Goal: Information Seeking & Learning: Learn about a topic

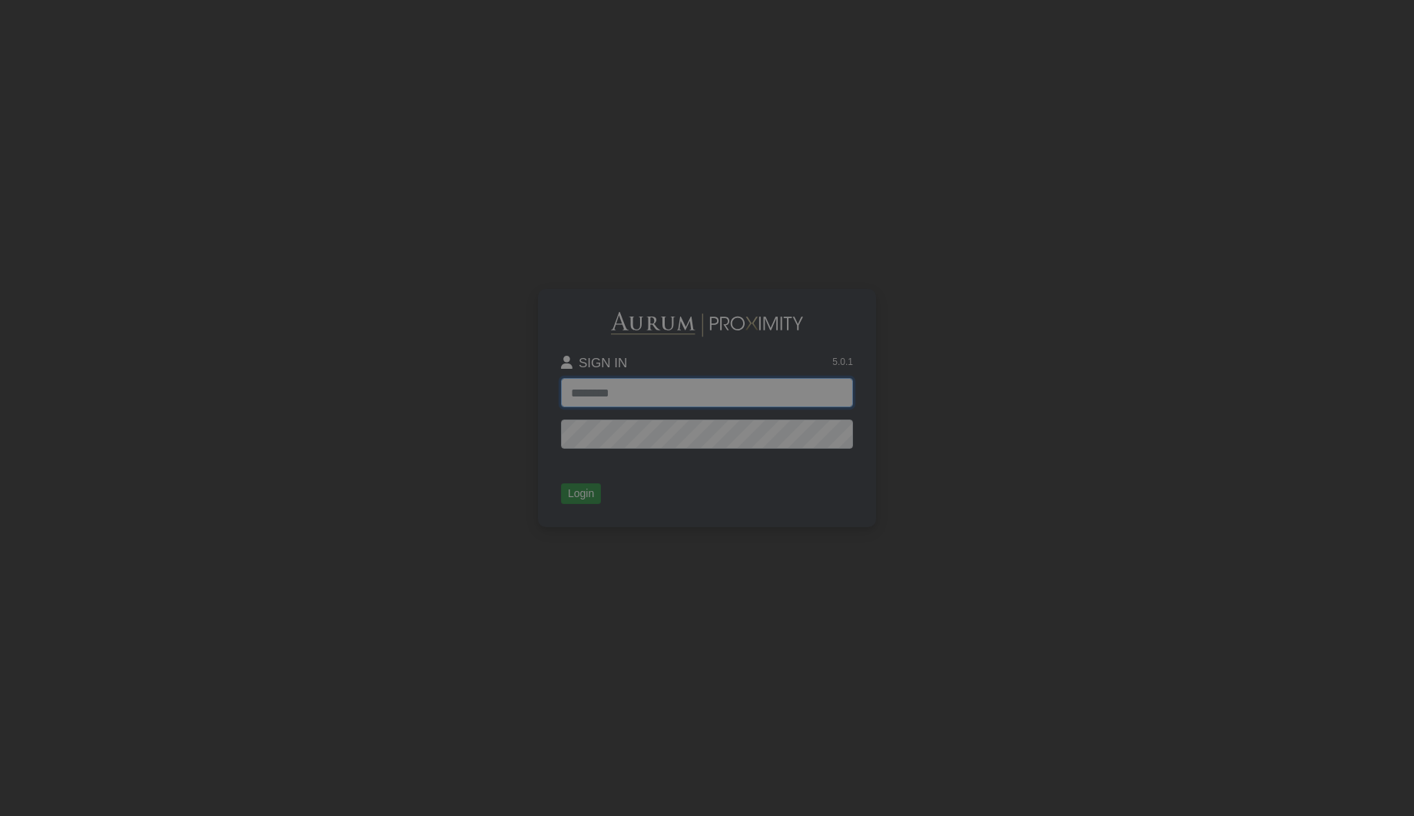
type input "**********"
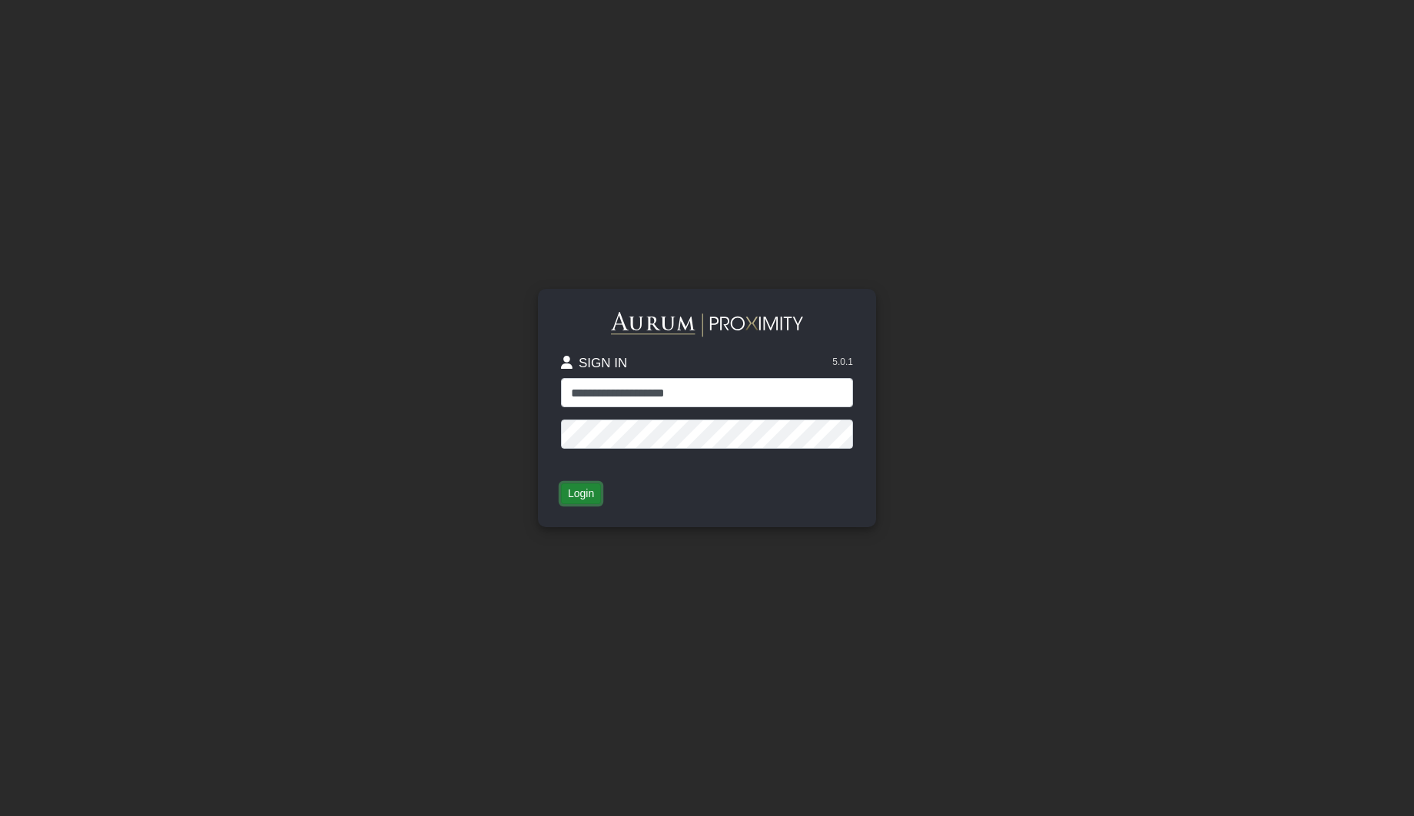
click at [581, 489] on button "Login" at bounding box center [581, 494] width 40 height 22
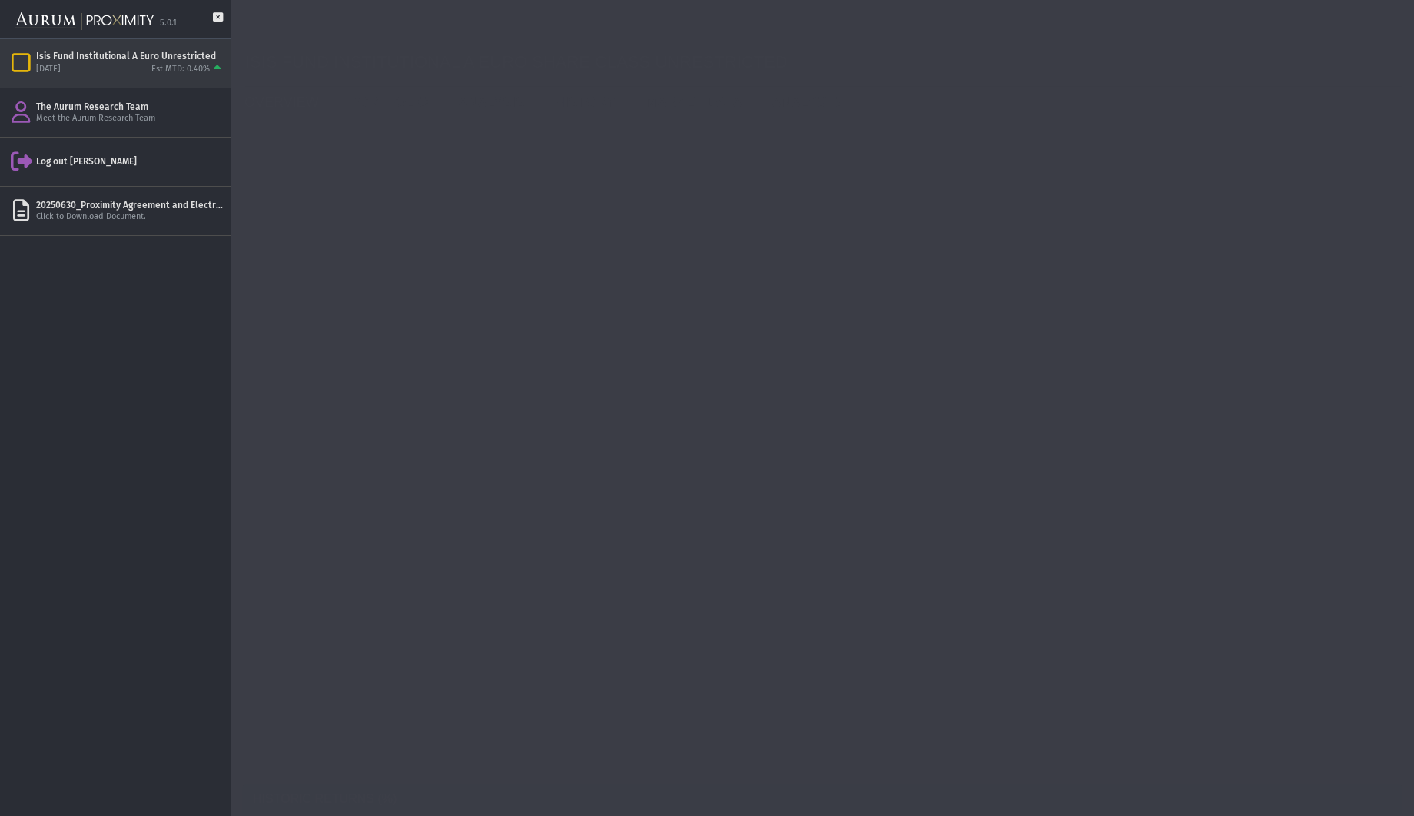
click at [95, 64] on div "[DATE] Est MTD: 0.40%" at bounding box center [130, 69] width 188 height 14
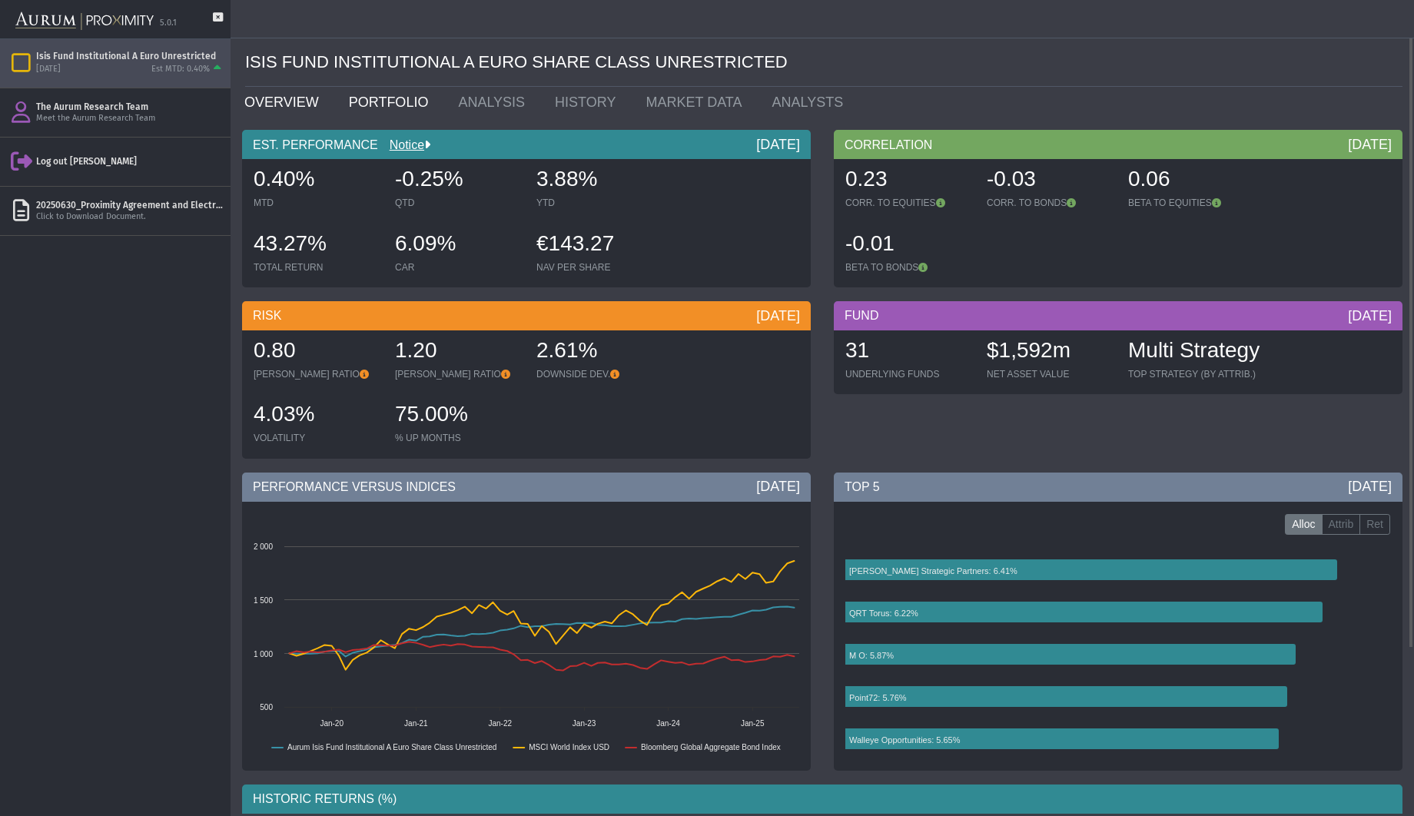
click at [380, 98] on link "PORTFOLIO" at bounding box center [392, 102] width 110 height 31
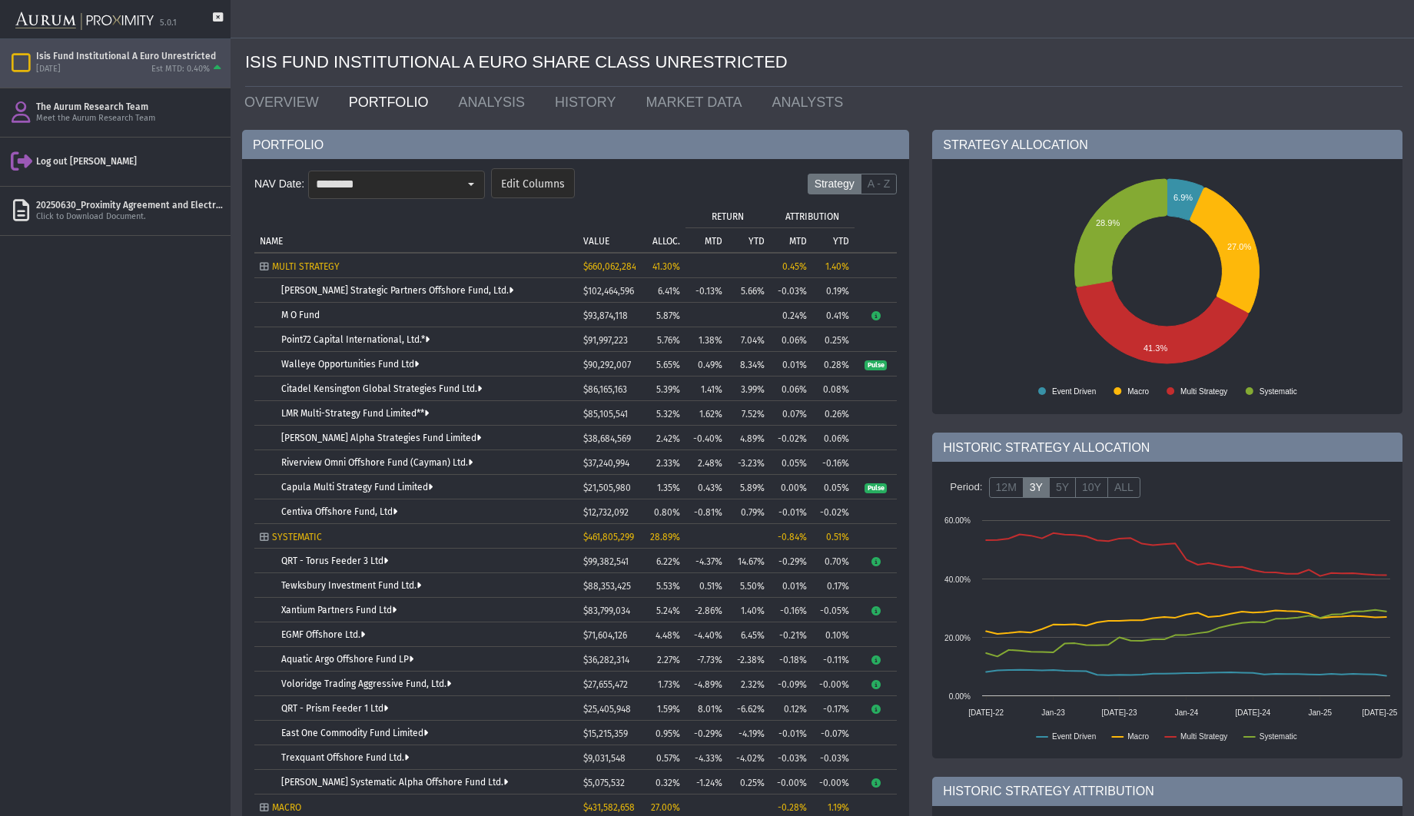
scroll to position [61, 0]
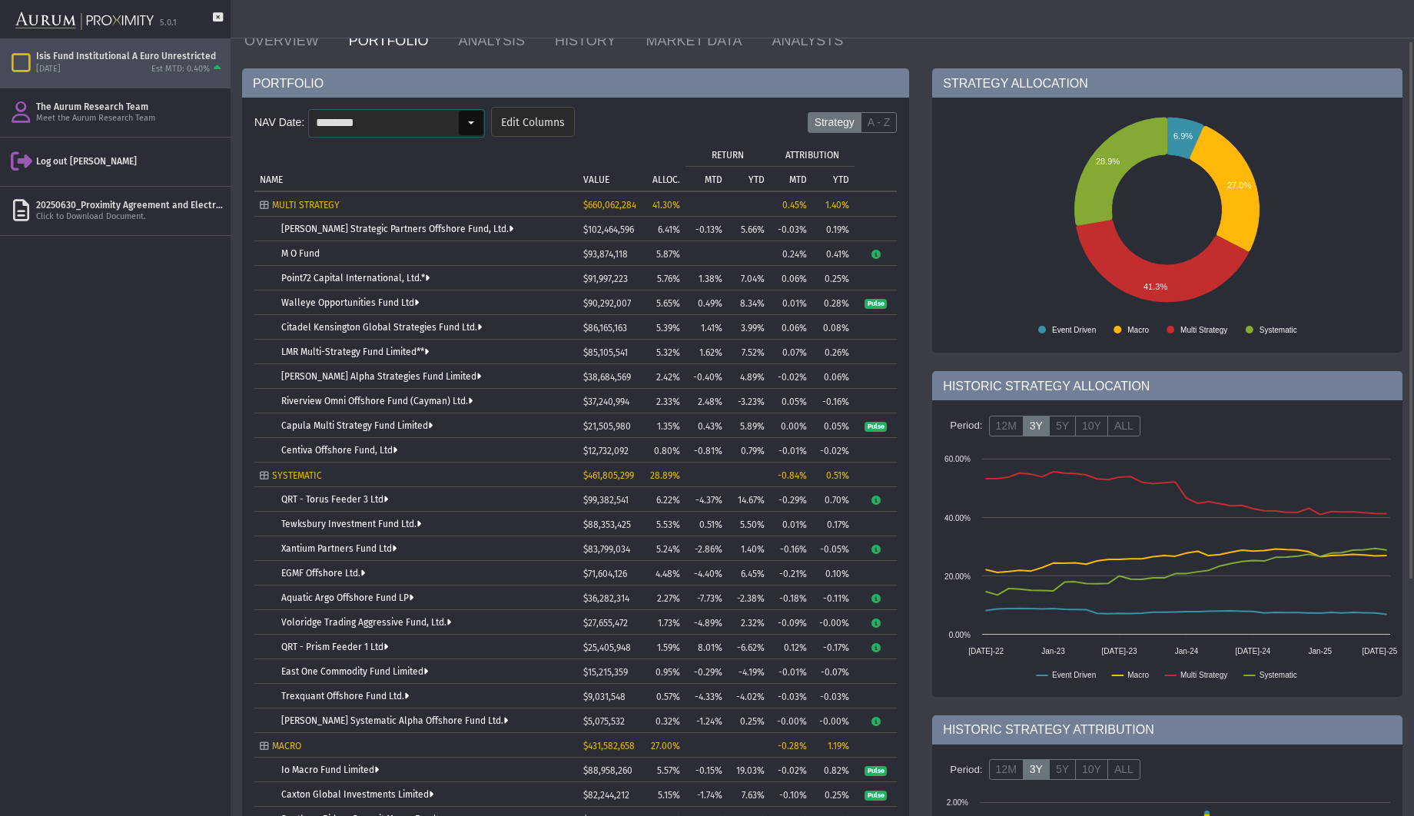
click at [464, 118] on div "Select" at bounding box center [471, 123] width 25 height 25
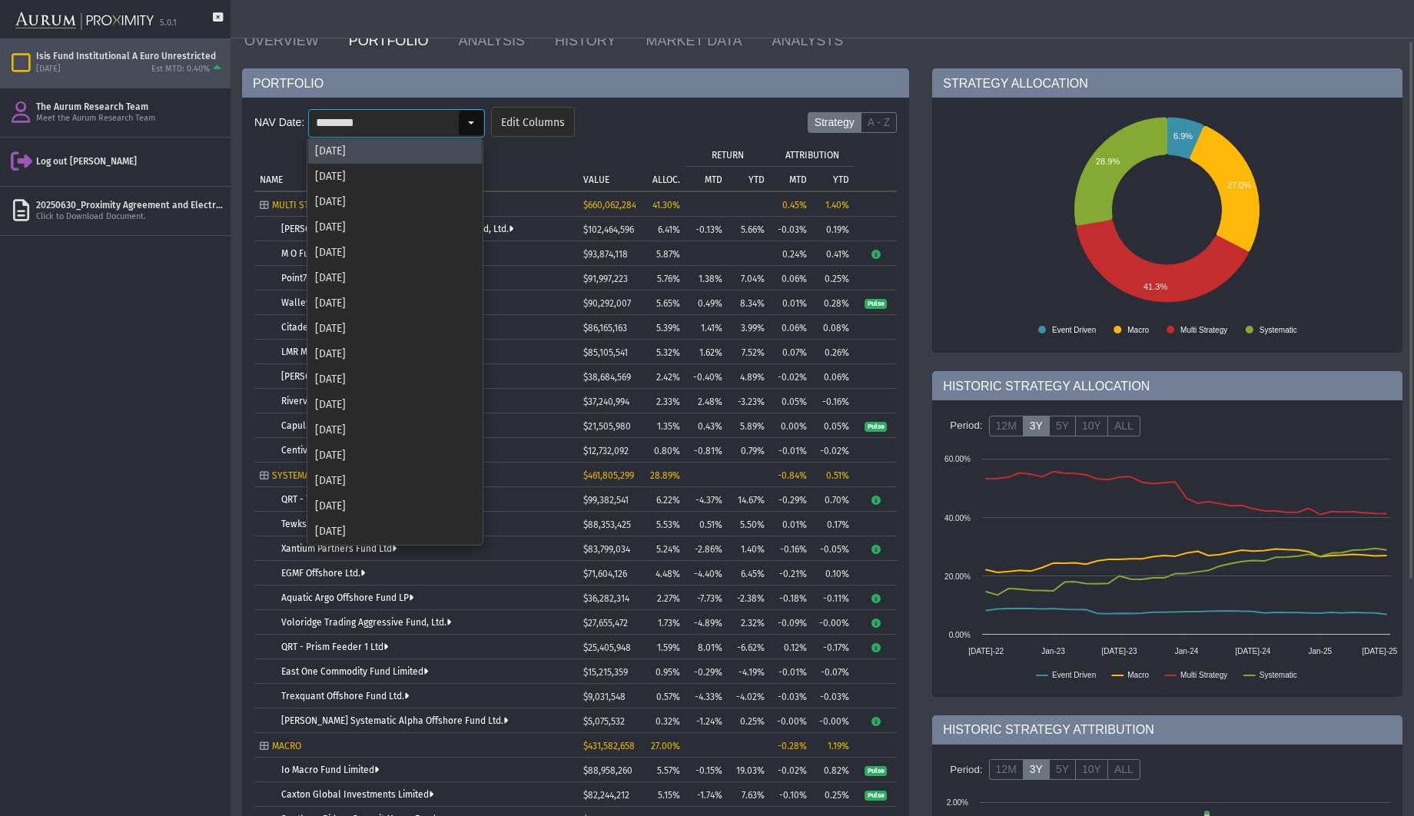
click at [473, 118] on div "Select" at bounding box center [471, 123] width 25 height 25
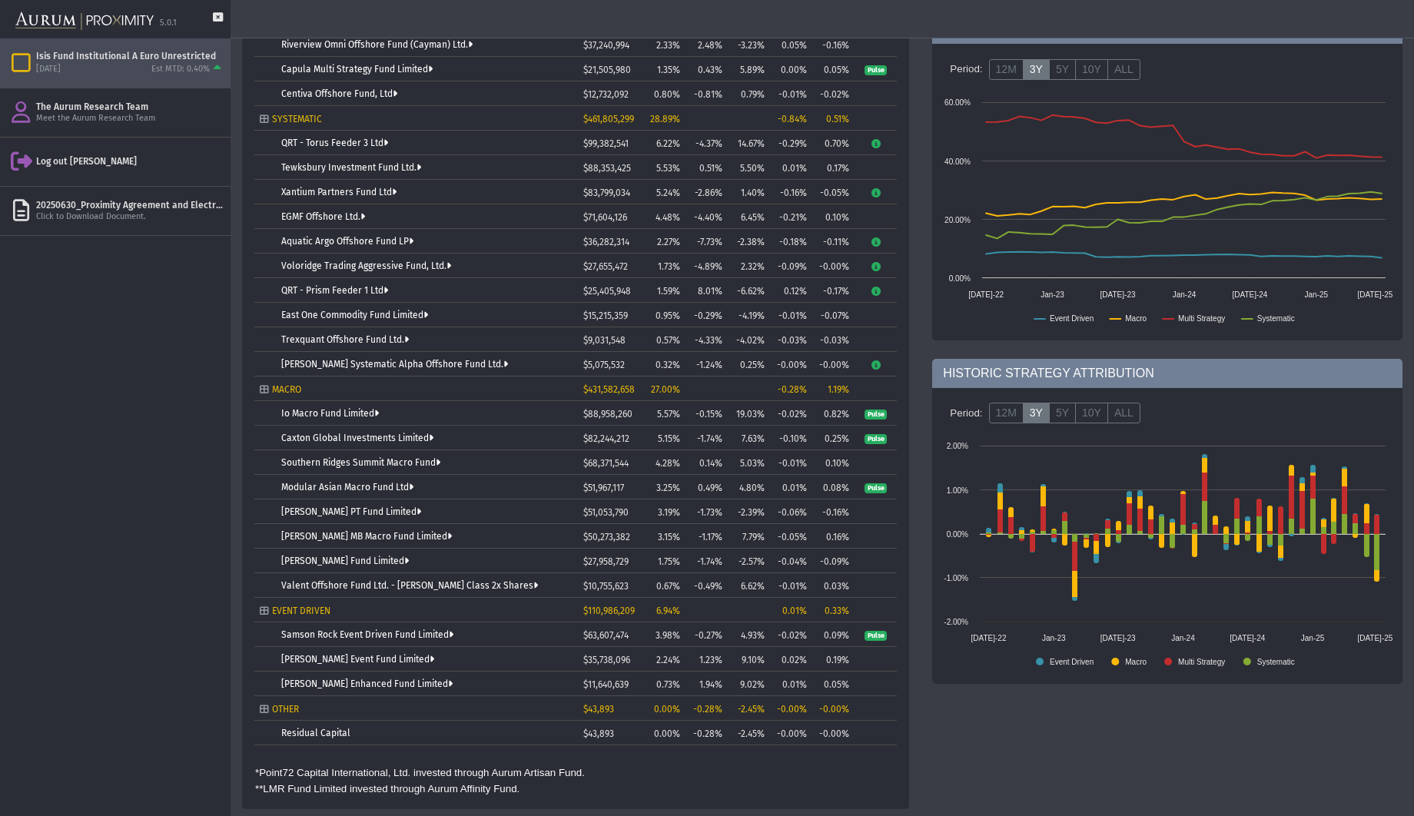
scroll to position [0, 0]
click at [330, 734] on link "Residual Capital" at bounding box center [315, 733] width 69 height 11
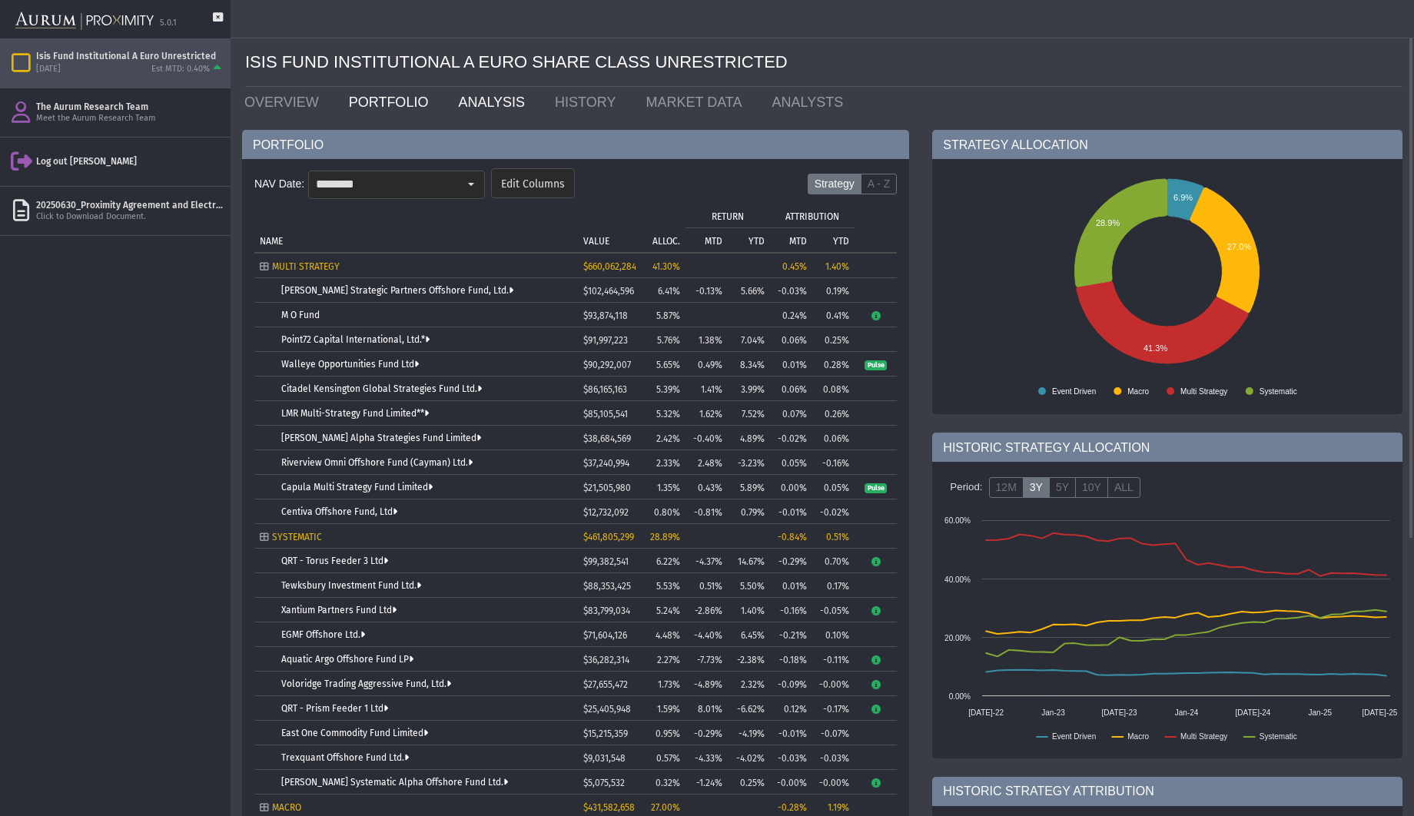
click at [478, 95] on link "ANALYSIS" at bounding box center [494, 102] width 97 height 31
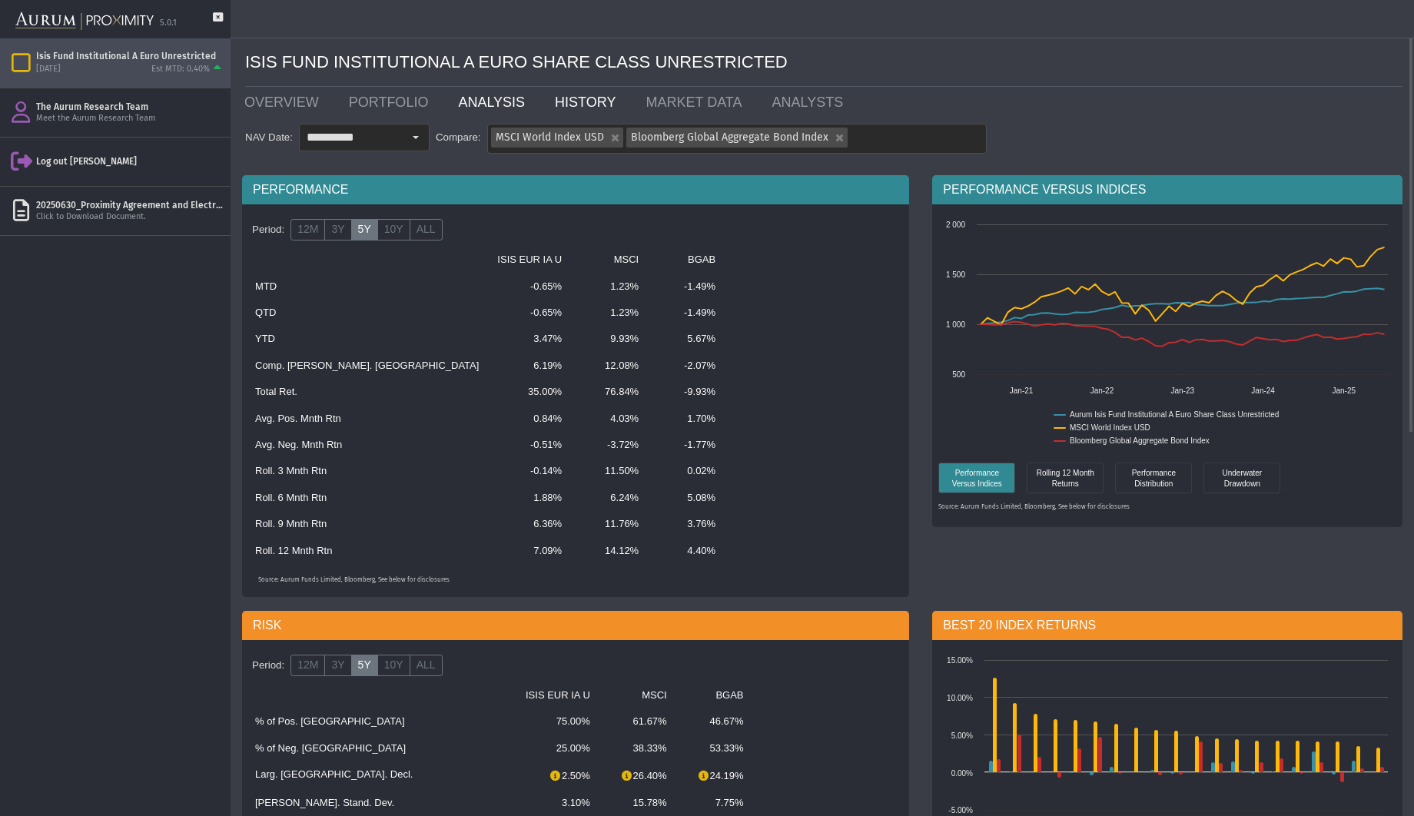
click at [584, 105] on link "HISTORY" at bounding box center [588, 102] width 91 height 31
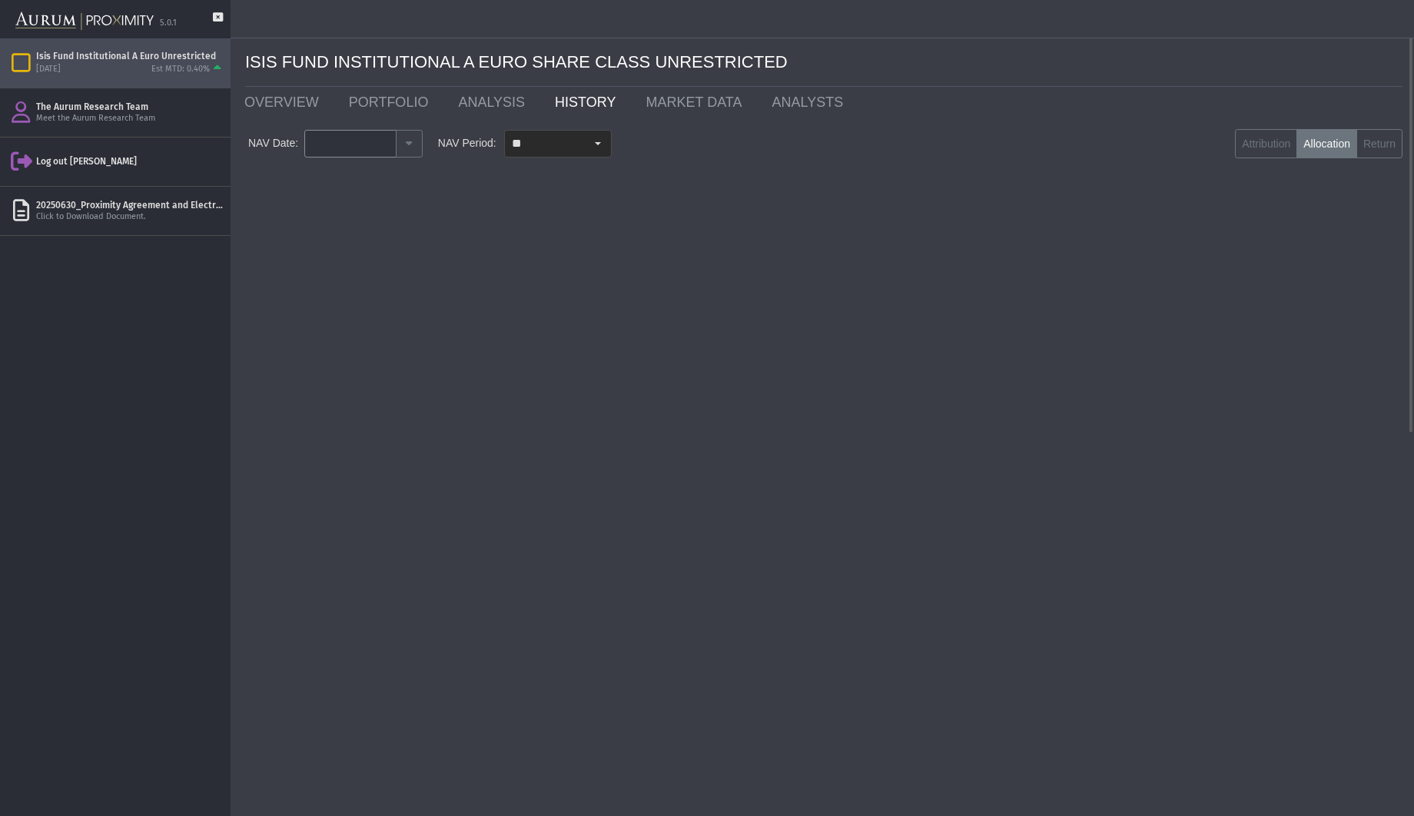
type input "********"
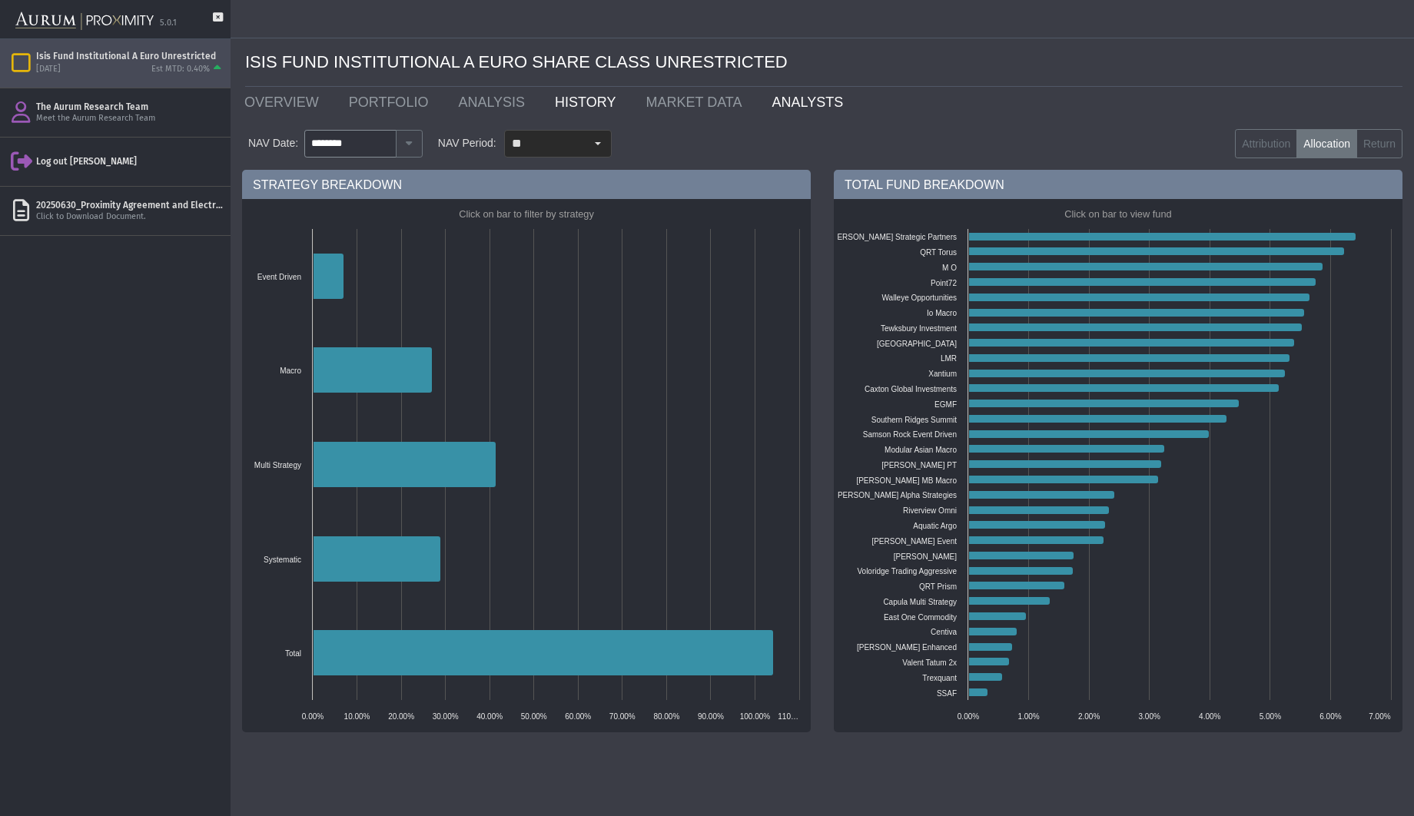
click at [783, 101] on link "ANALYSTS" at bounding box center [810, 102] width 101 height 31
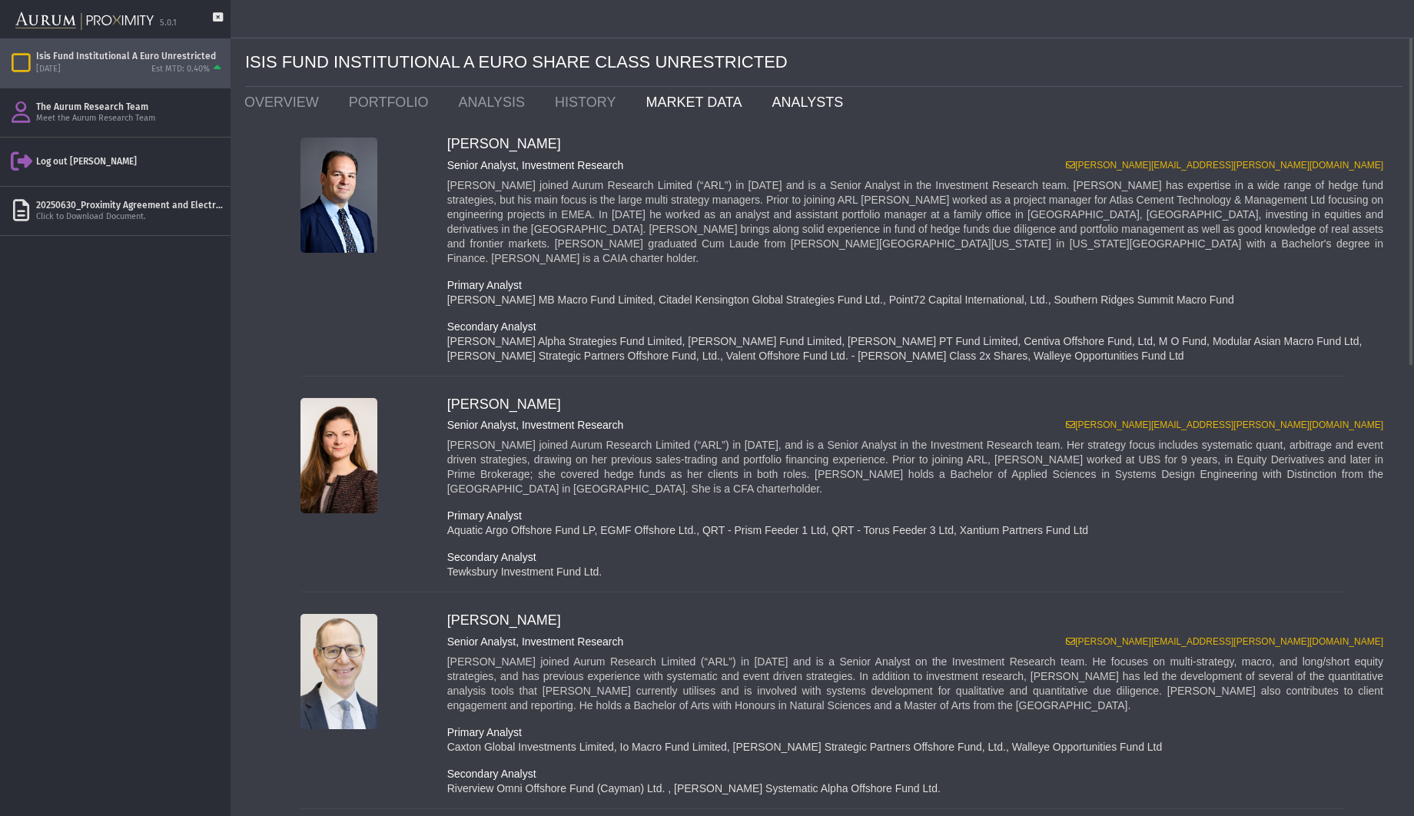
click at [655, 104] on link "MARKET DATA" at bounding box center [697, 102] width 126 height 31
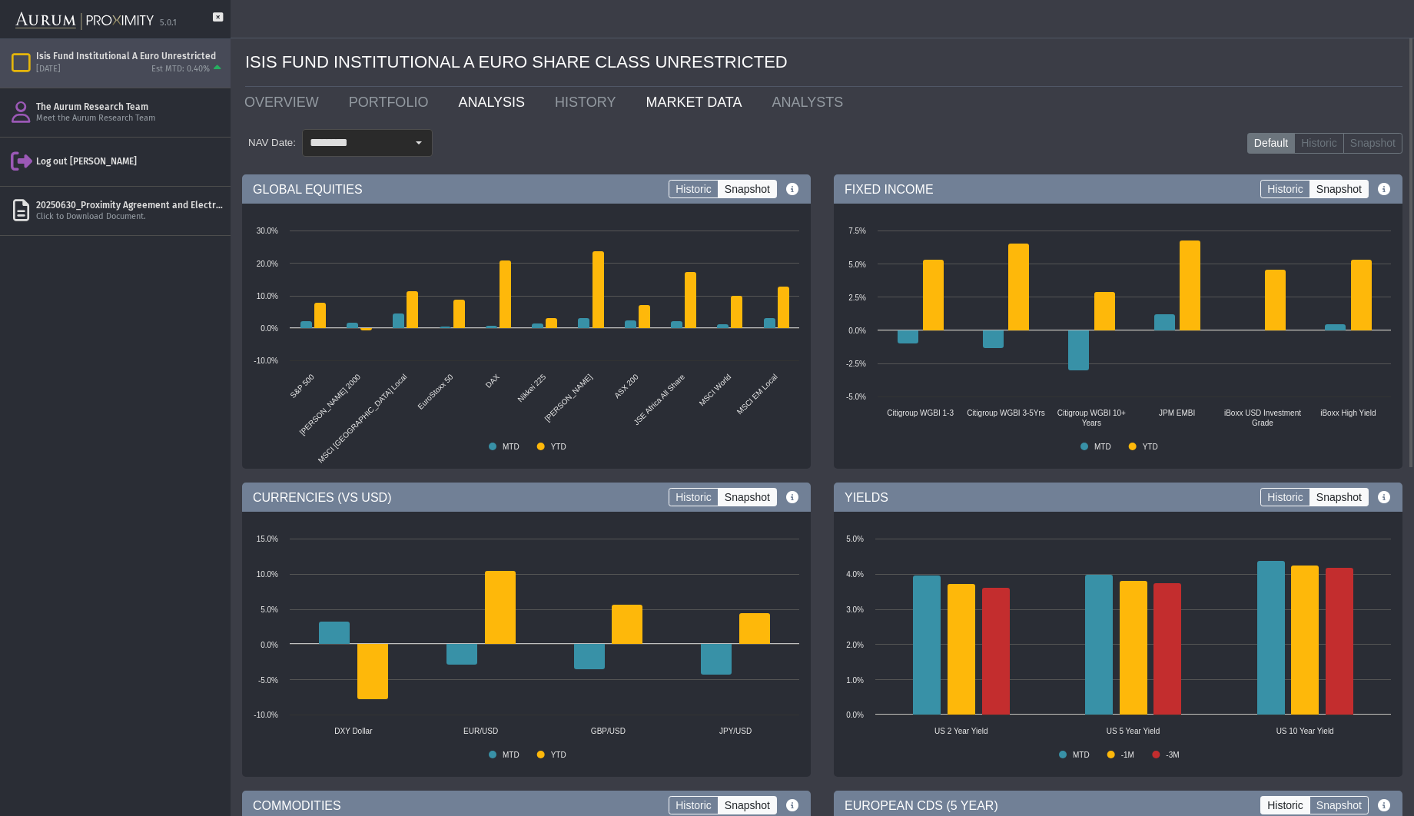
click at [489, 101] on link "ANALYSIS" at bounding box center [494, 102] width 97 height 31
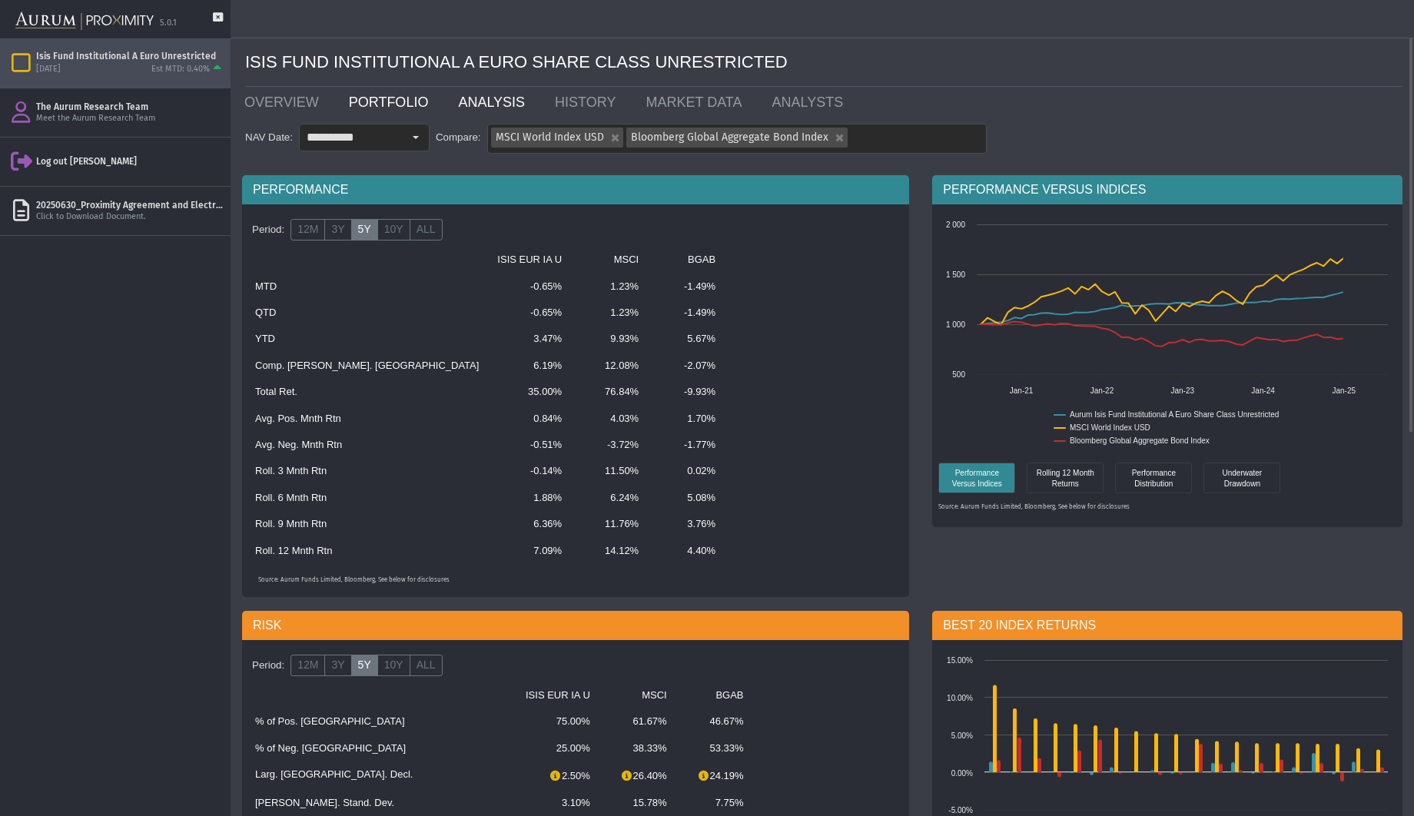
click at [389, 103] on link "PORTFOLIO" at bounding box center [392, 102] width 110 height 31
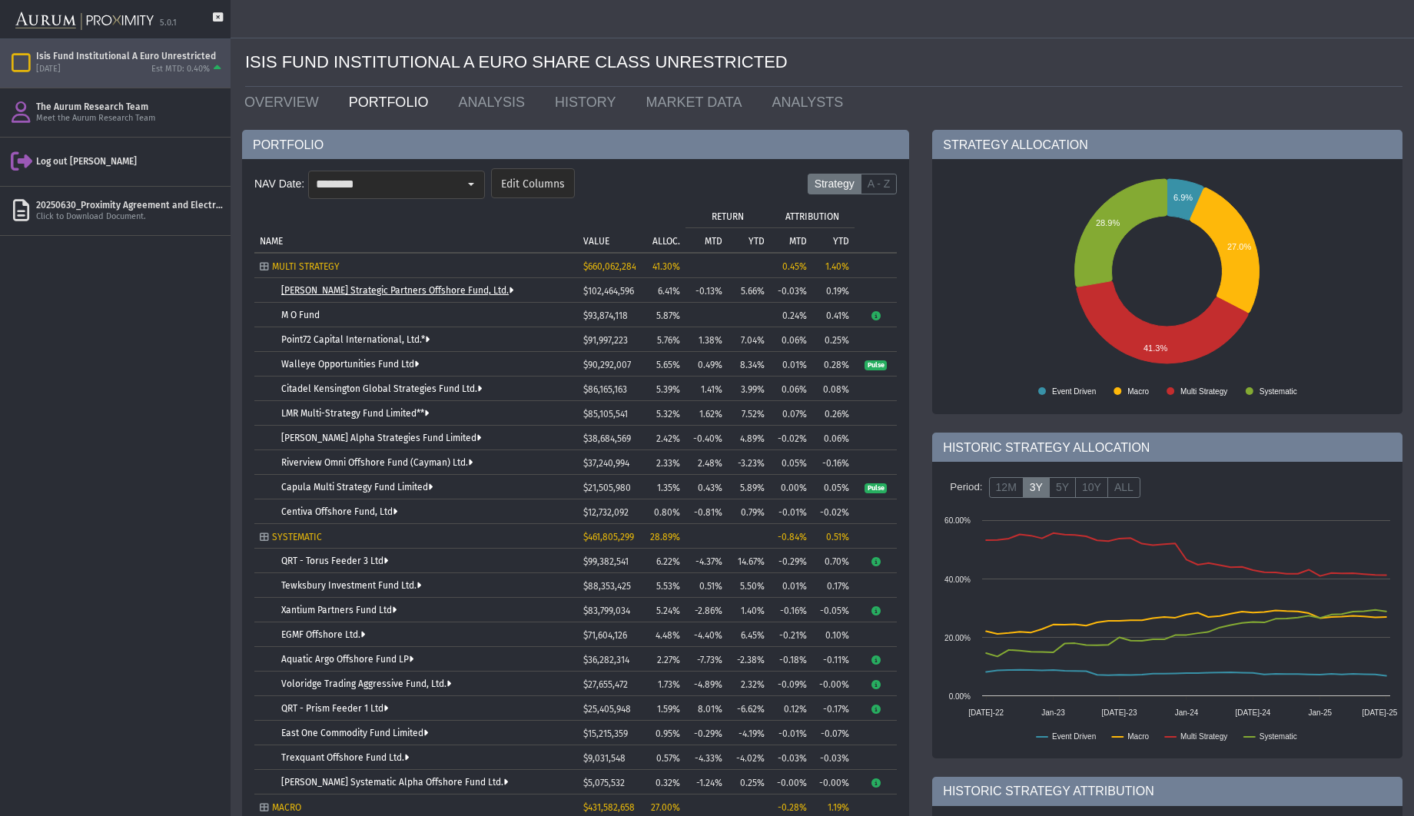
click at [344, 289] on link "[PERSON_NAME] Strategic Partners Offshore Fund, Ltd." at bounding box center [397, 290] width 232 height 11
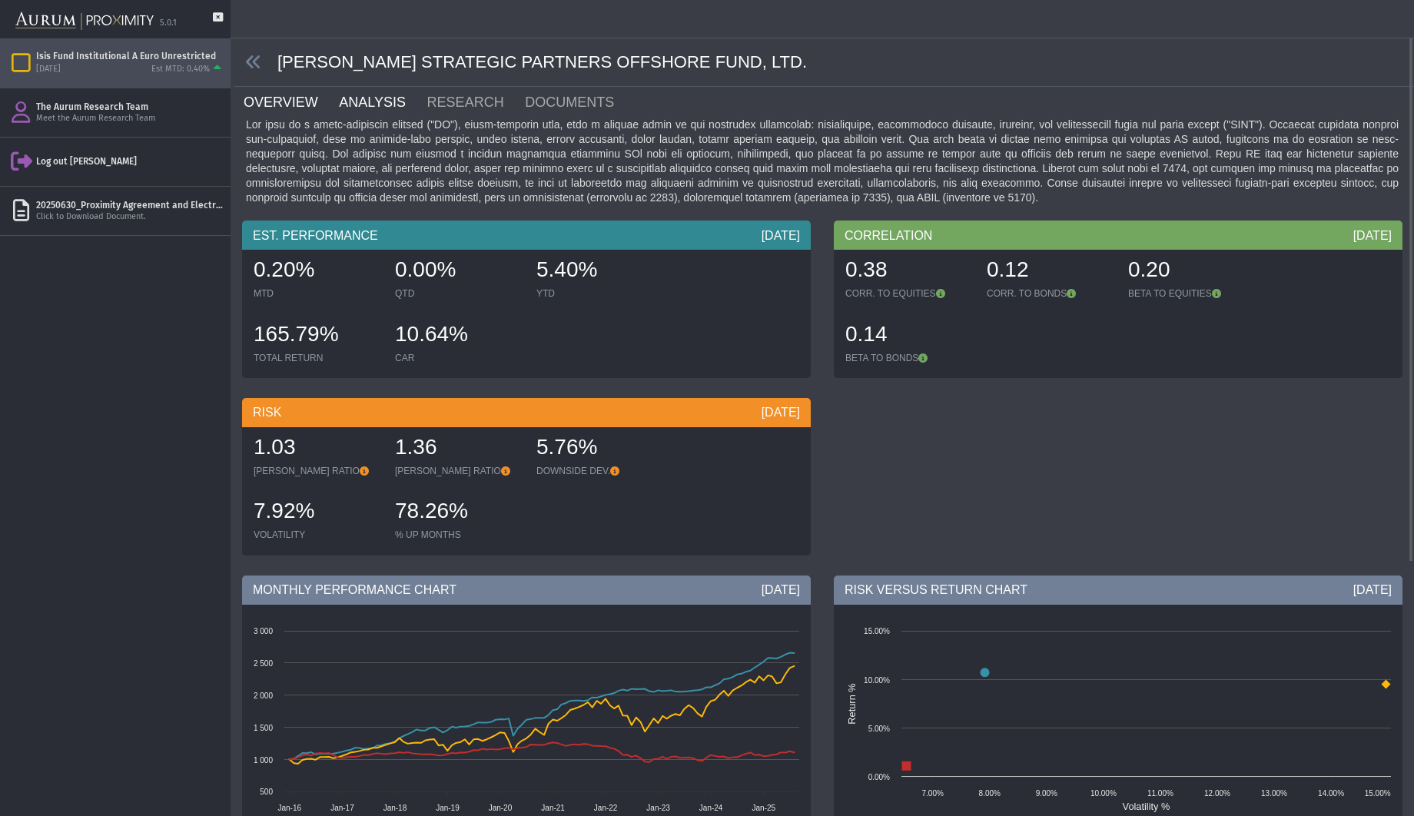
click at [381, 101] on link "ANALYSIS" at bounding box center [381, 102] width 88 height 31
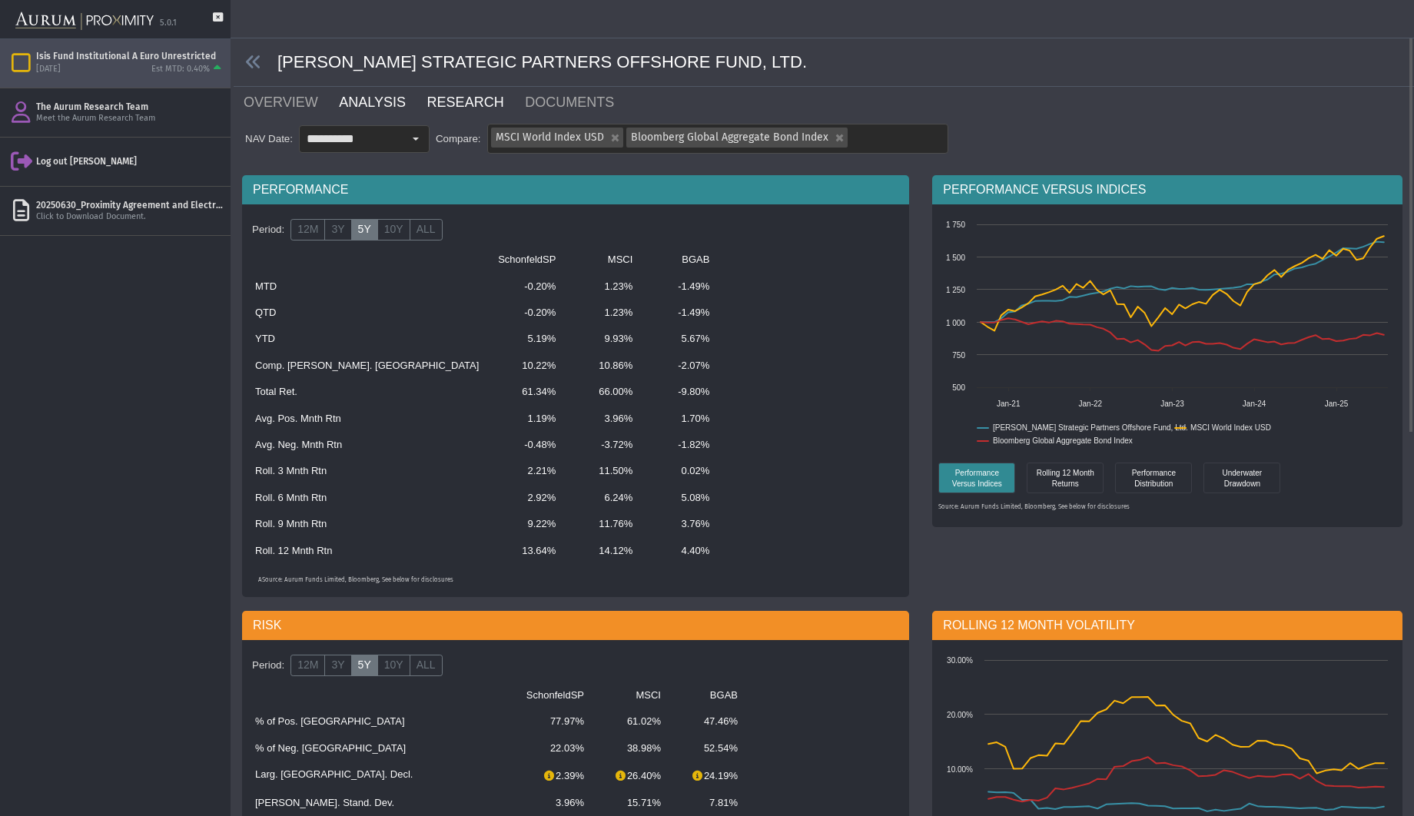
click at [429, 101] on link "RESEARCH" at bounding box center [475, 102] width 98 height 31
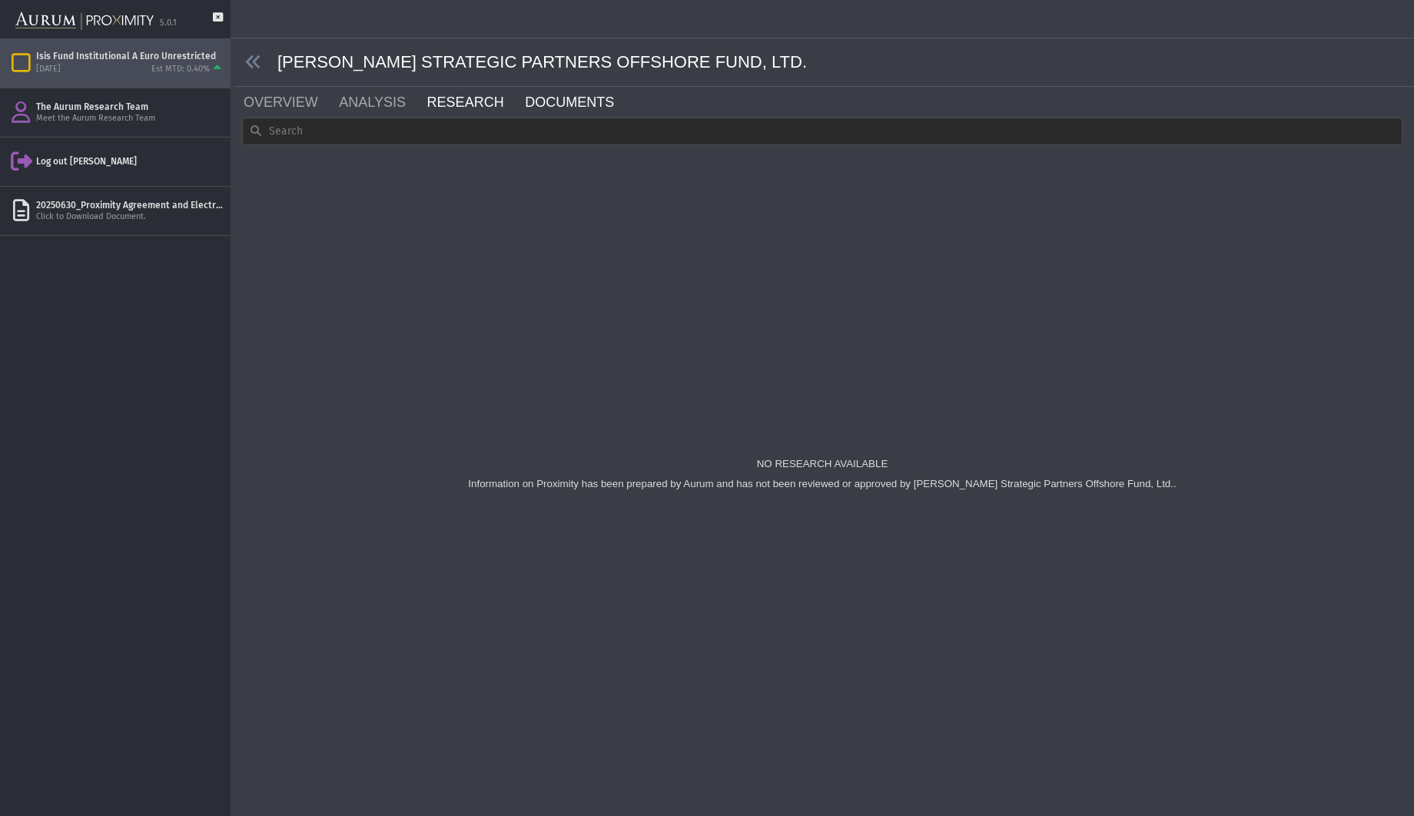
click at [526, 105] on link "DOCUMENTS" at bounding box center [578, 102] width 111 height 31
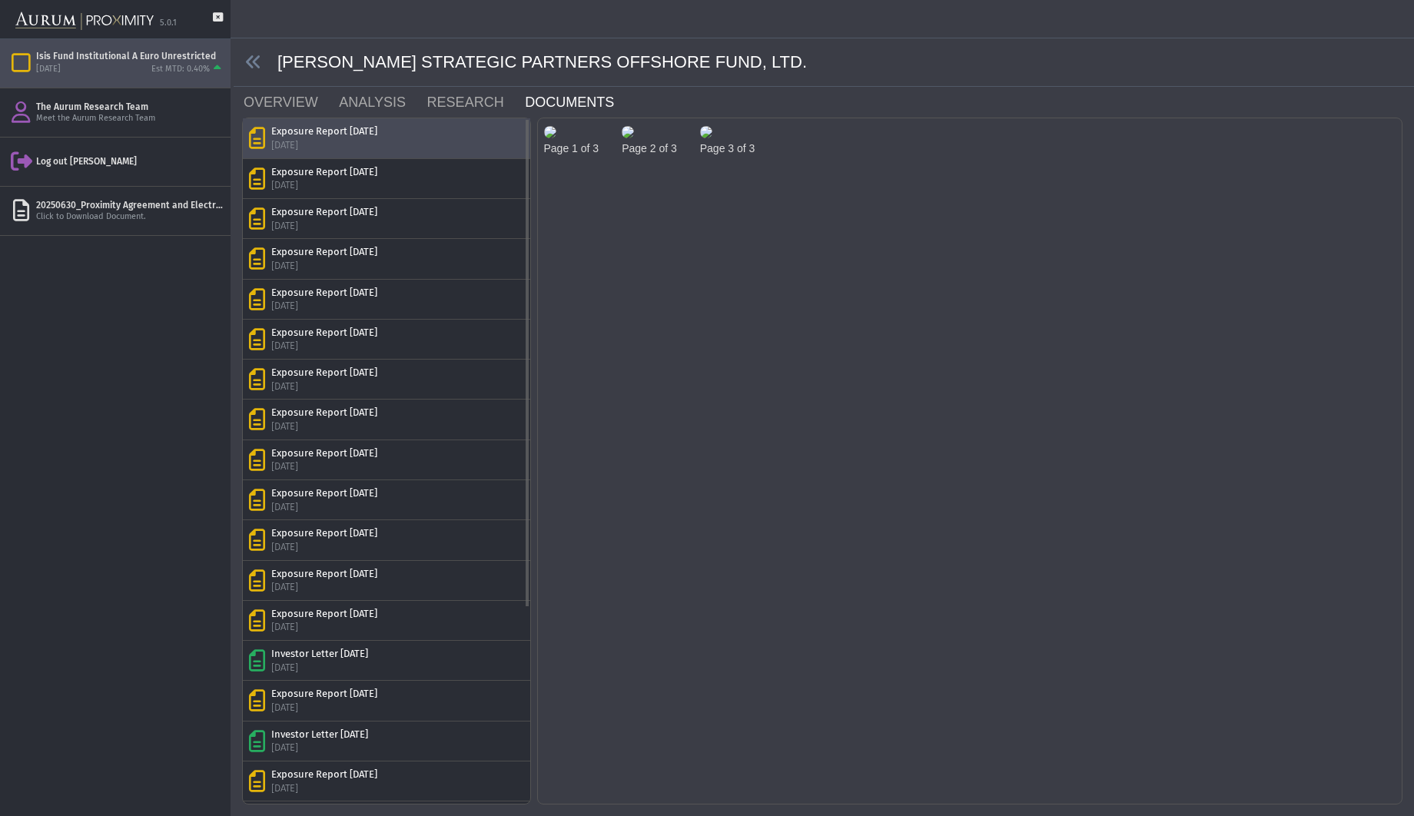
click at [482, 145] on div "Exposure Report [DATE] [DATE]" at bounding box center [386, 137] width 275 height 27
click at [470, 173] on div "Exposure Report [DATE] [DATE]" at bounding box center [386, 178] width 275 height 27
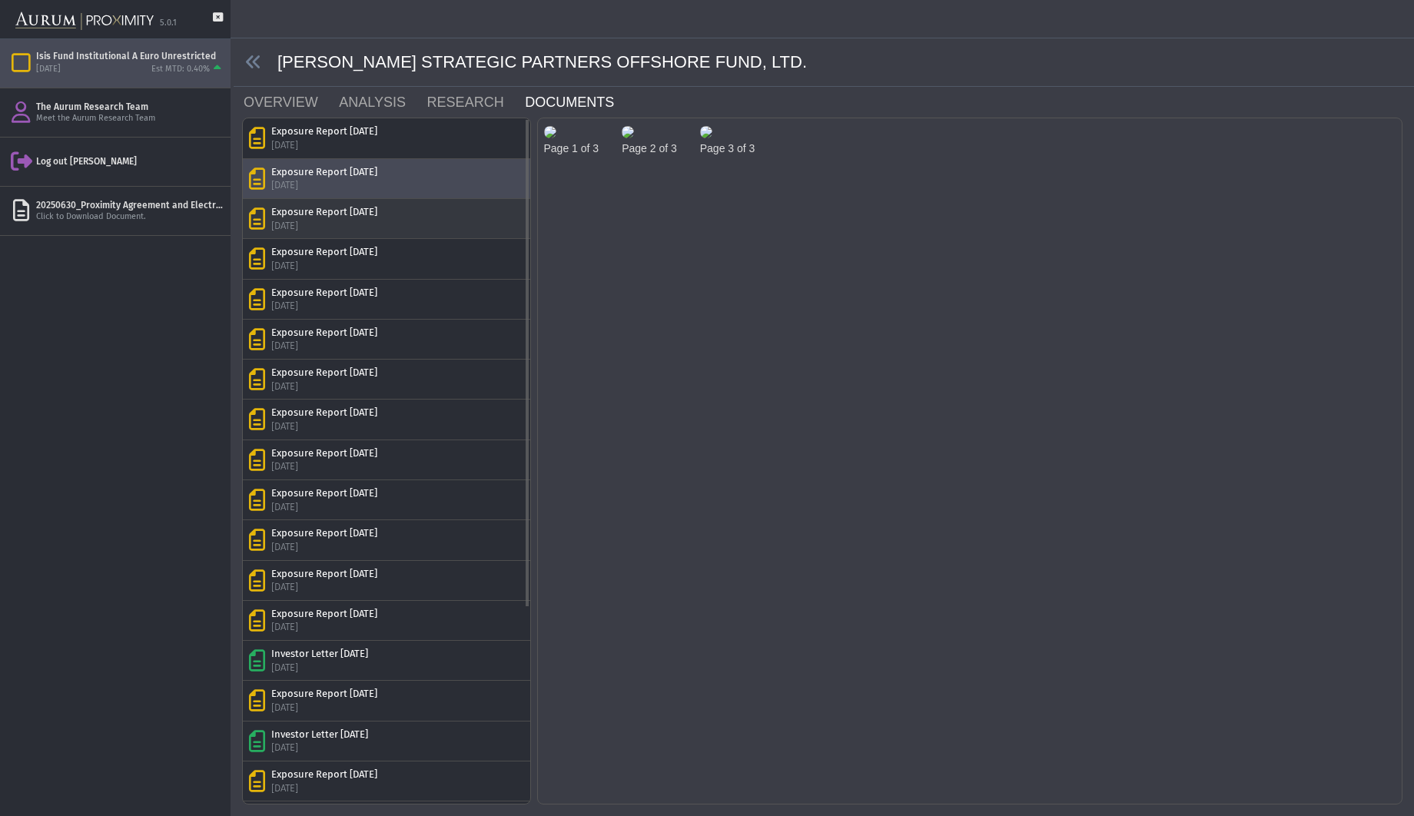
click at [466, 230] on div "Exposure Report [DATE] [DATE]" at bounding box center [386, 218] width 275 height 27
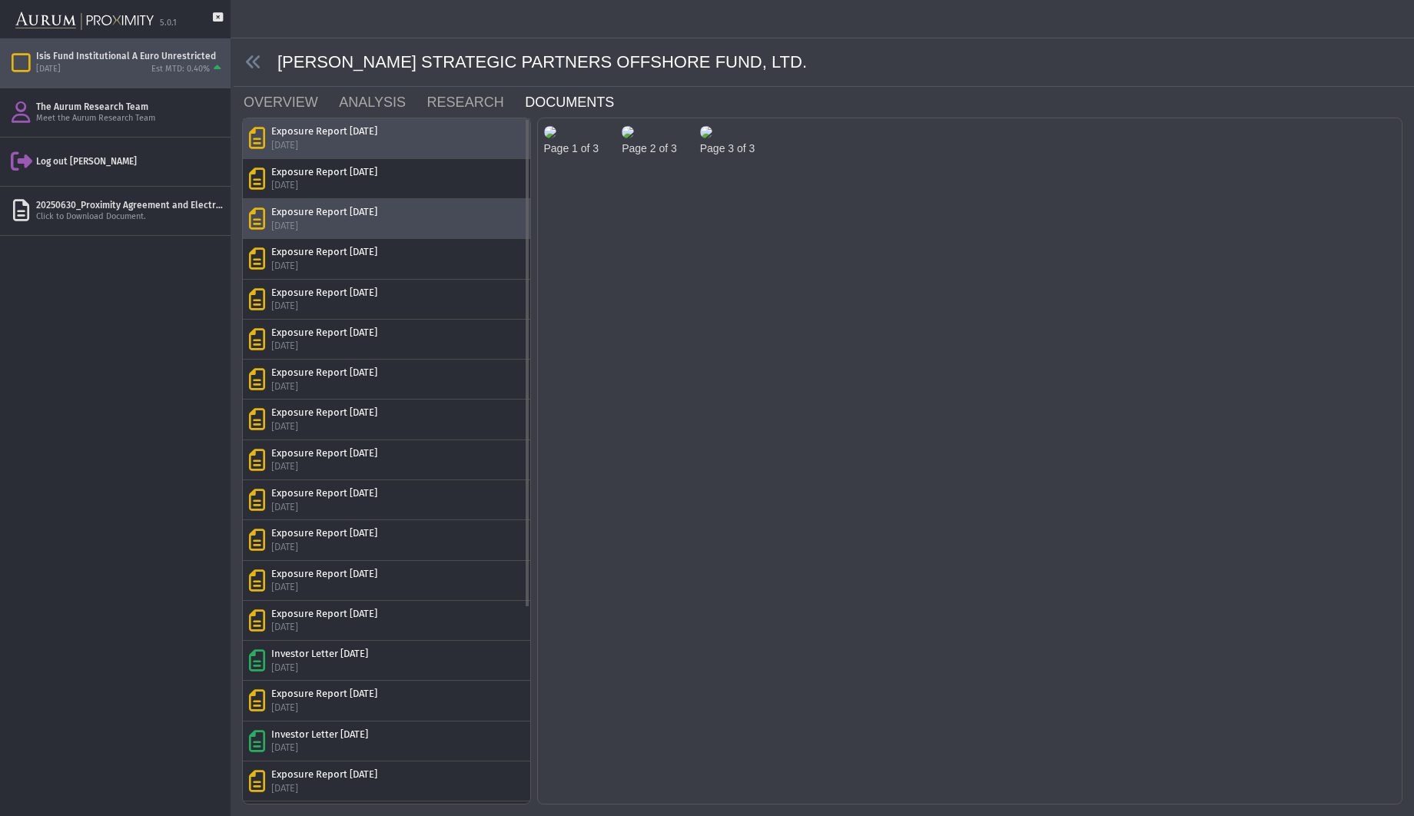
click at [469, 134] on div "Exposure Report [DATE] [DATE]" at bounding box center [386, 137] width 275 height 27
click at [258, 61] on icon at bounding box center [253, 62] width 17 height 17
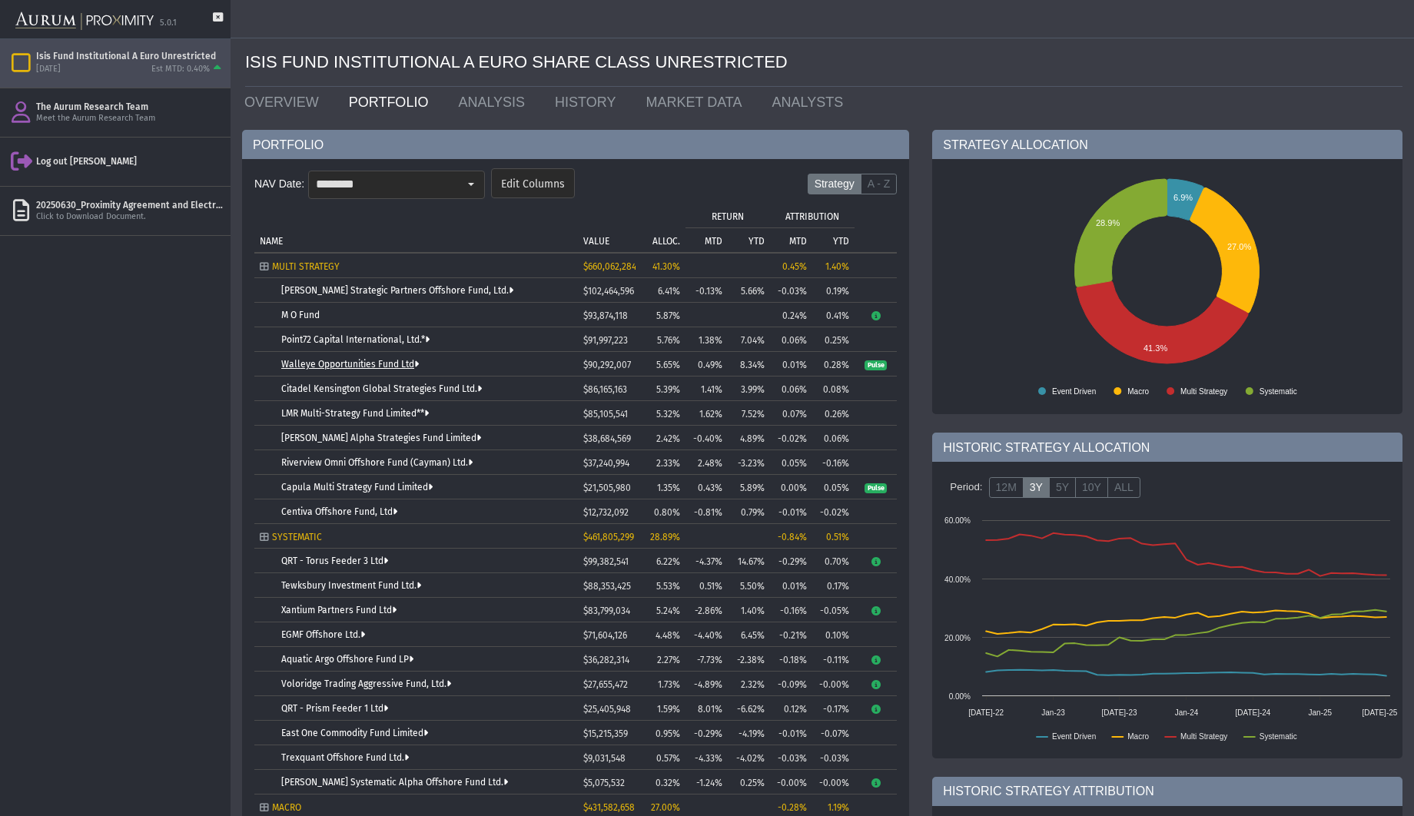
click at [313, 363] on link "Walleye Opportunities Fund Ltd" at bounding box center [350, 364] width 138 height 11
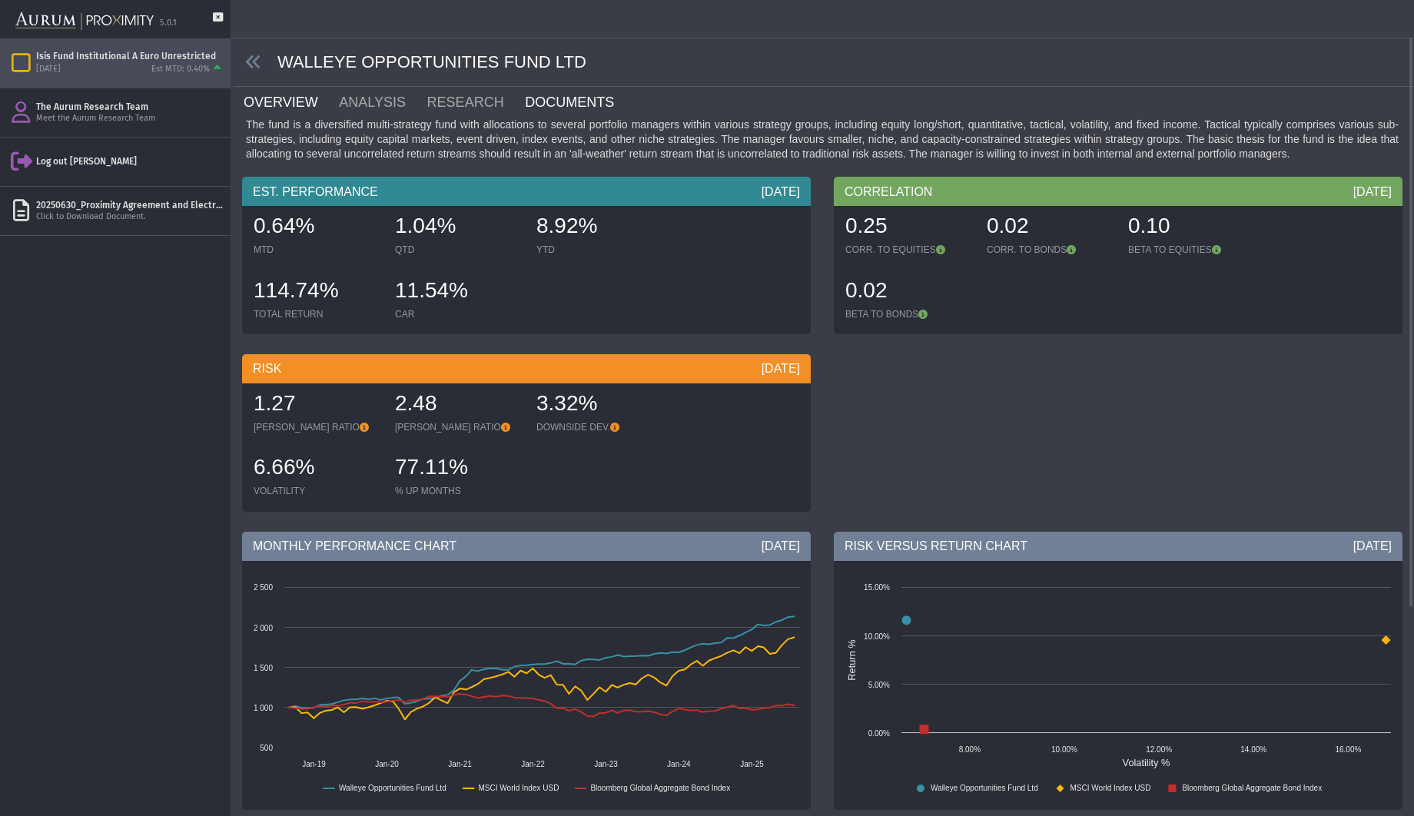
click at [532, 104] on link "DOCUMENTS" at bounding box center [578, 102] width 111 height 31
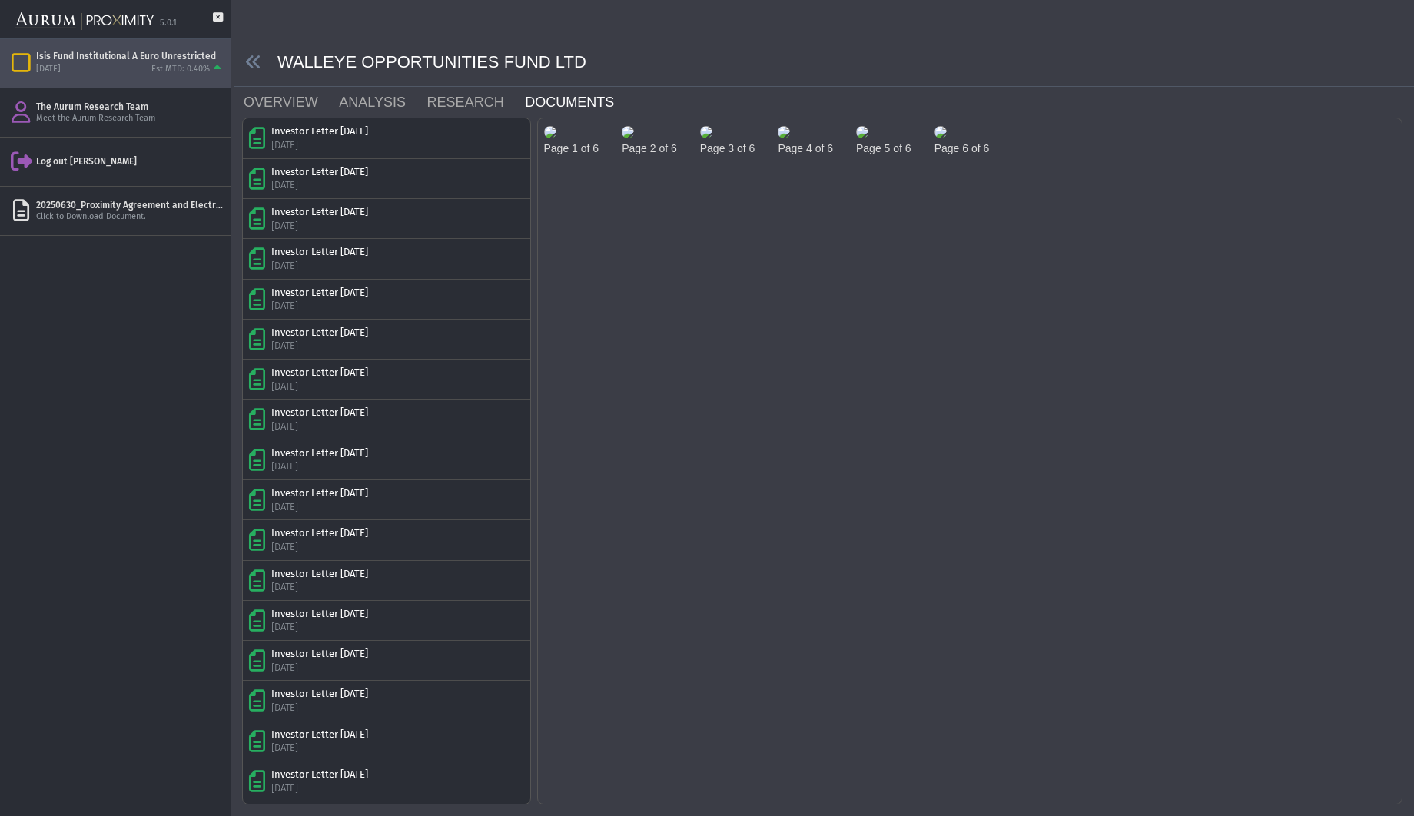
click at [556, 138] on img at bounding box center [550, 132] width 12 height 12
click at [1158, 391] on body "**********" at bounding box center [707, 408] width 1414 height 816
click at [450, 98] on link "RESEARCH" at bounding box center [475, 102] width 98 height 31
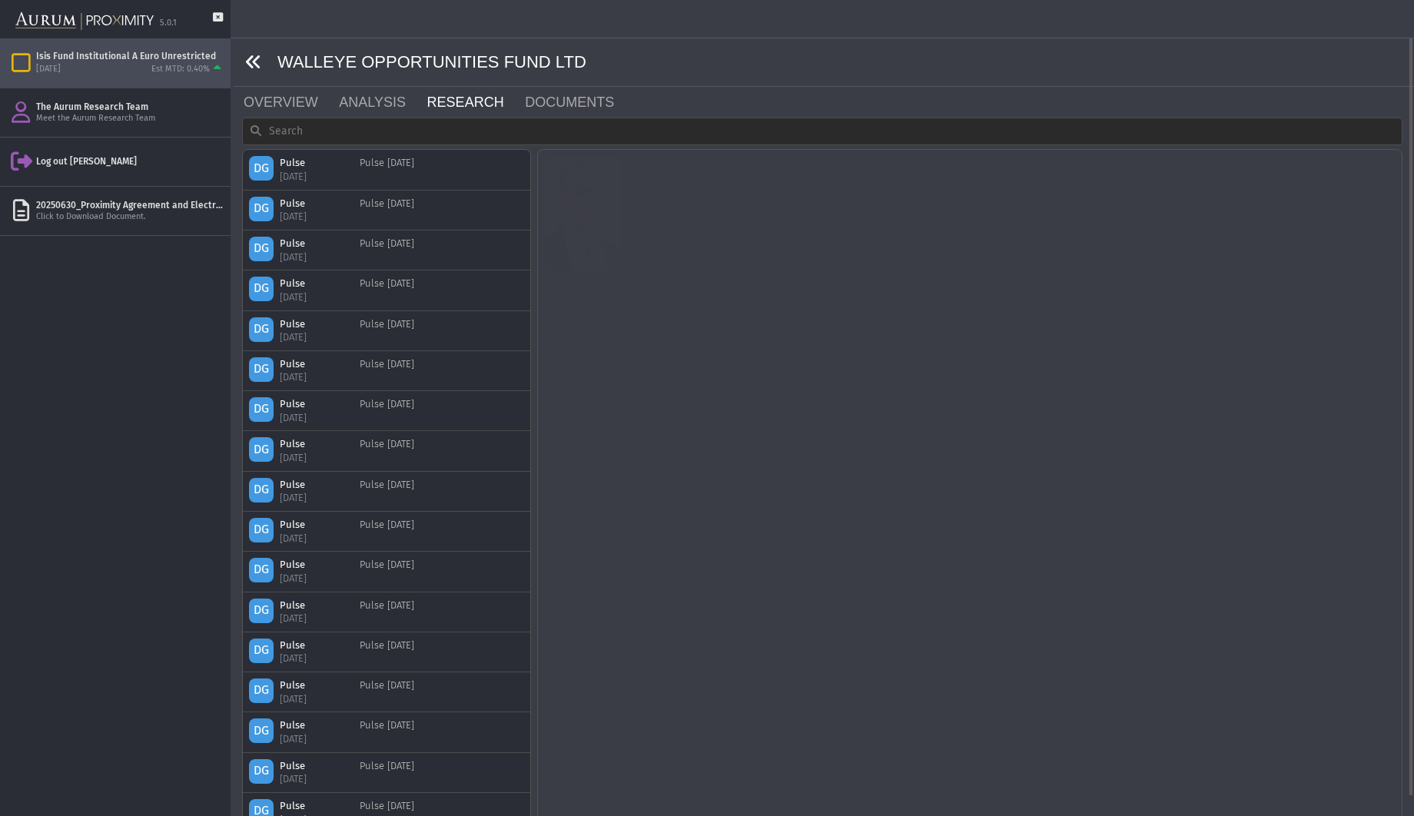
click at [258, 64] on icon at bounding box center [253, 62] width 17 height 17
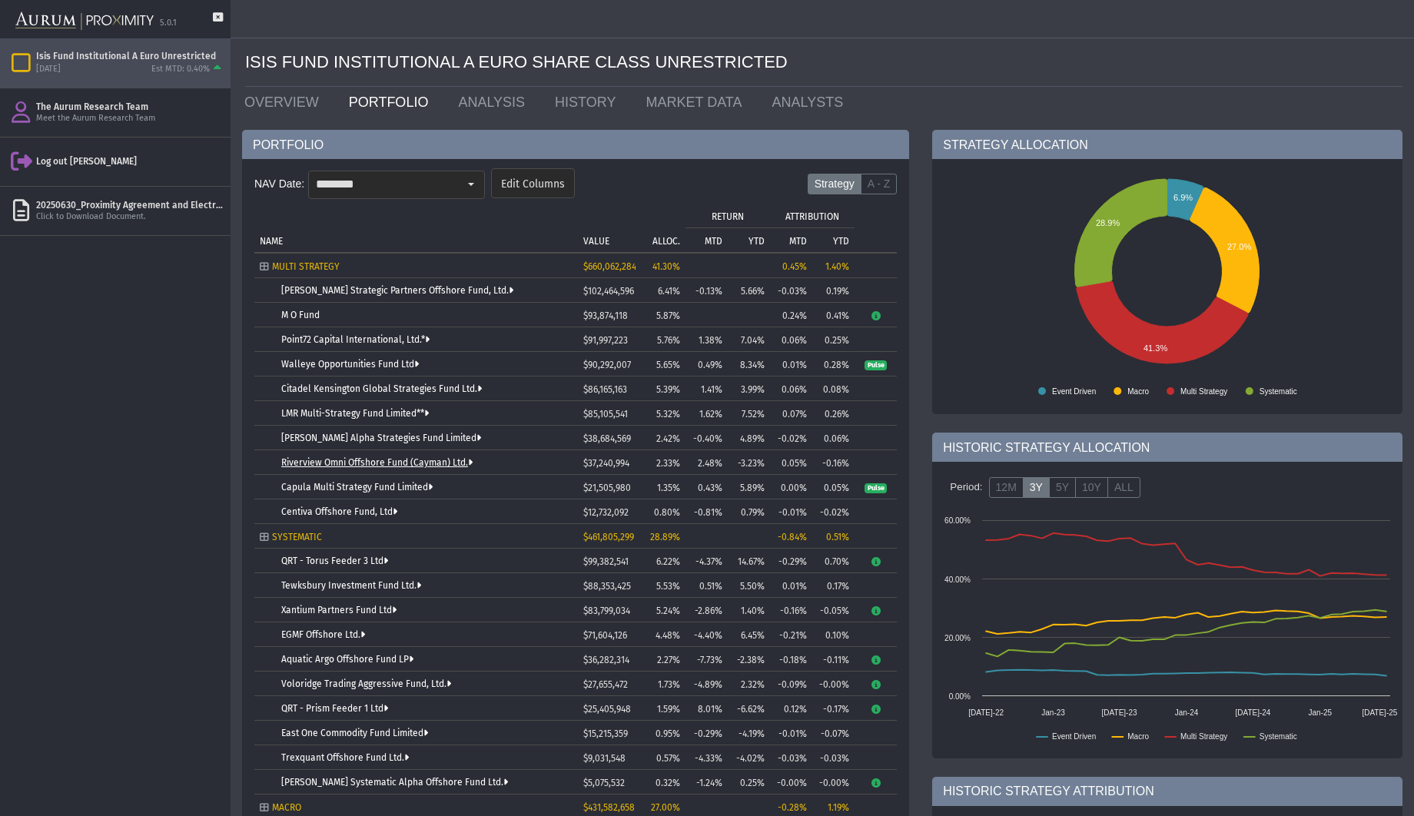
click at [369, 459] on link "Riverview Omni Offshore Fund (Cayman) Ltd." at bounding box center [376, 462] width 191 height 11
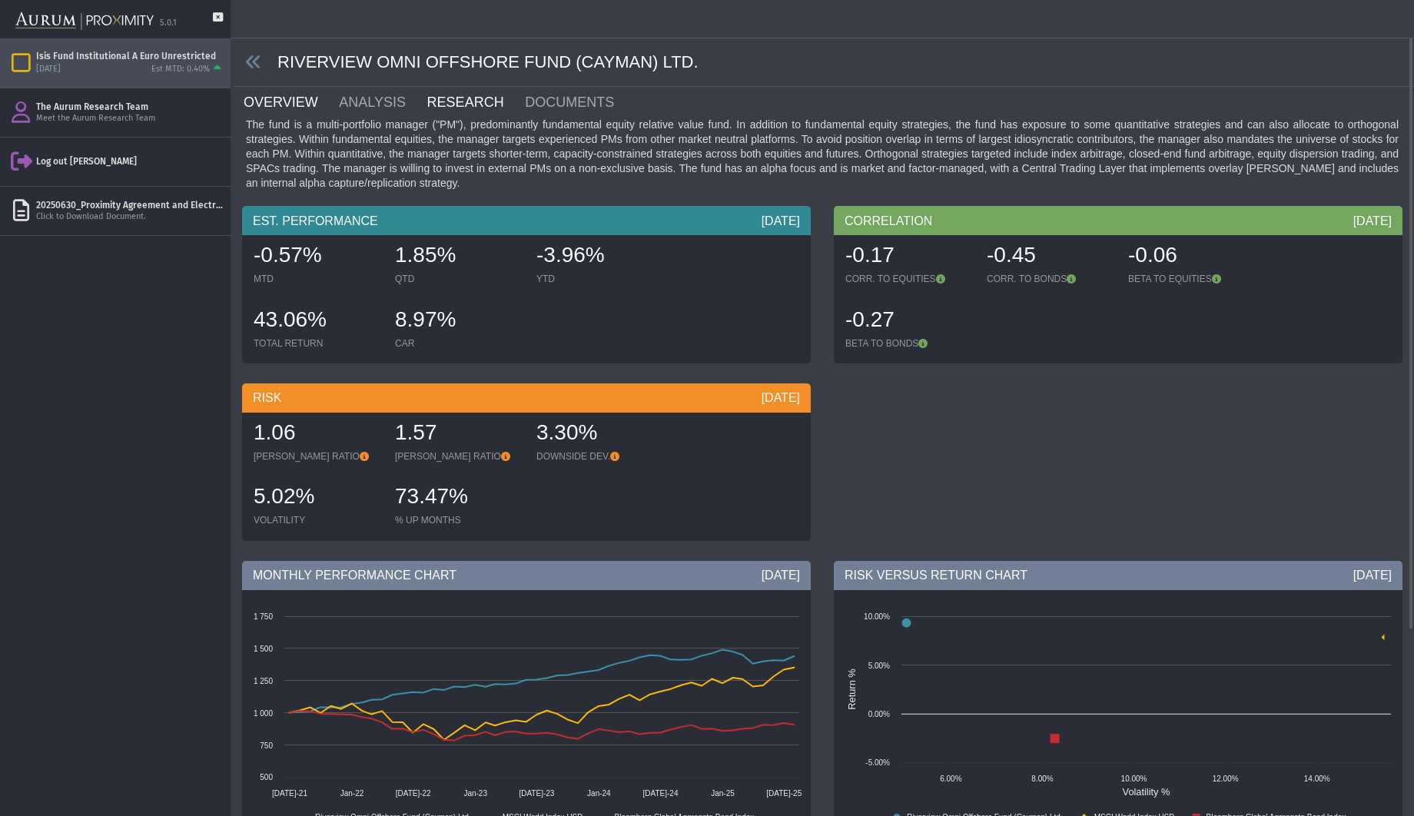
click at [465, 109] on link "RESEARCH" at bounding box center [475, 102] width 98 height 31
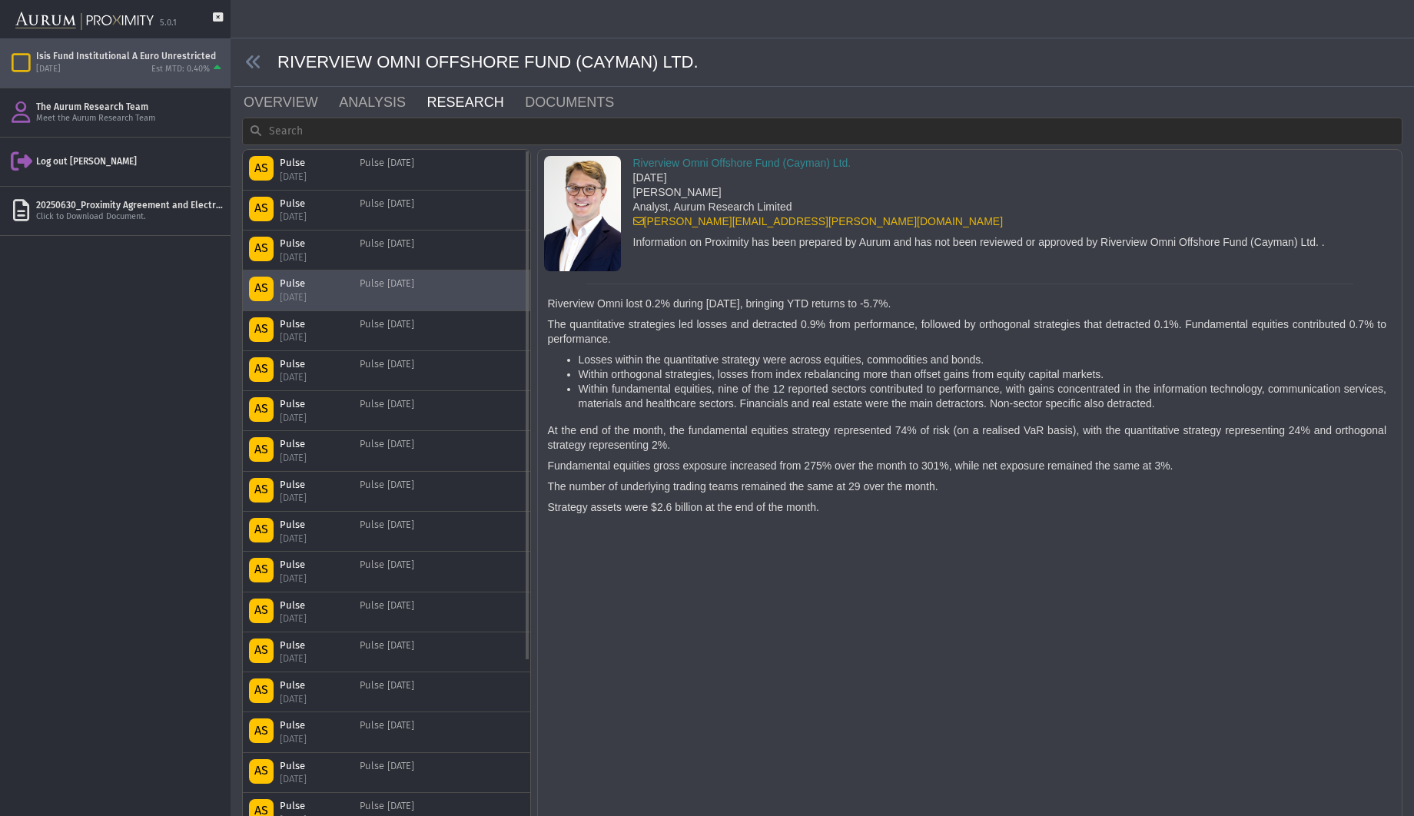
click at [433, 282] on div "AS Pulse [DATE] Pulse [DATE]" at bounding box center [386, 290] width 275 height 27
